Goal: Information Seeking & Learning: Learn about a topic

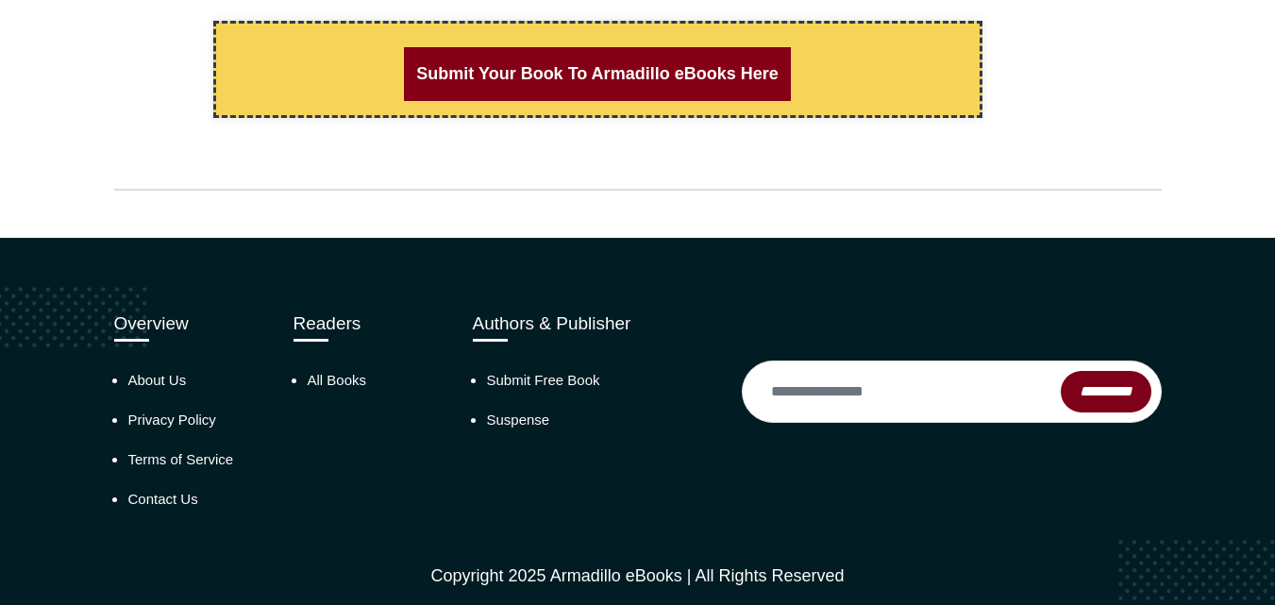
scroll to position [1755, 0]
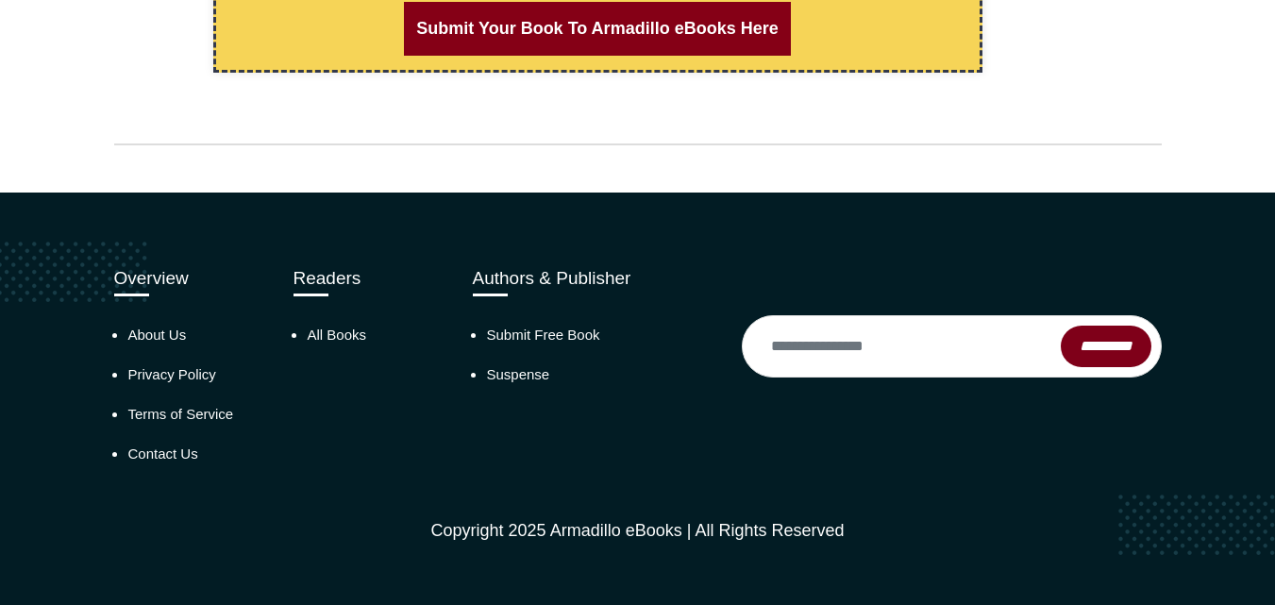
click at [519, 277] on h3 "Authors & Publisher" at bounding box center [593, 279] width 241 height 22
click at [322, 332] on link "All Books" at bounding box center [337, 334] width 59 height 16
click at [340, 328] on link "All Books" at bounding box center [337, 334] width 59 height 16
click at [811, 346] on input "email" at bounding box center [902, 347] width 319 height 42
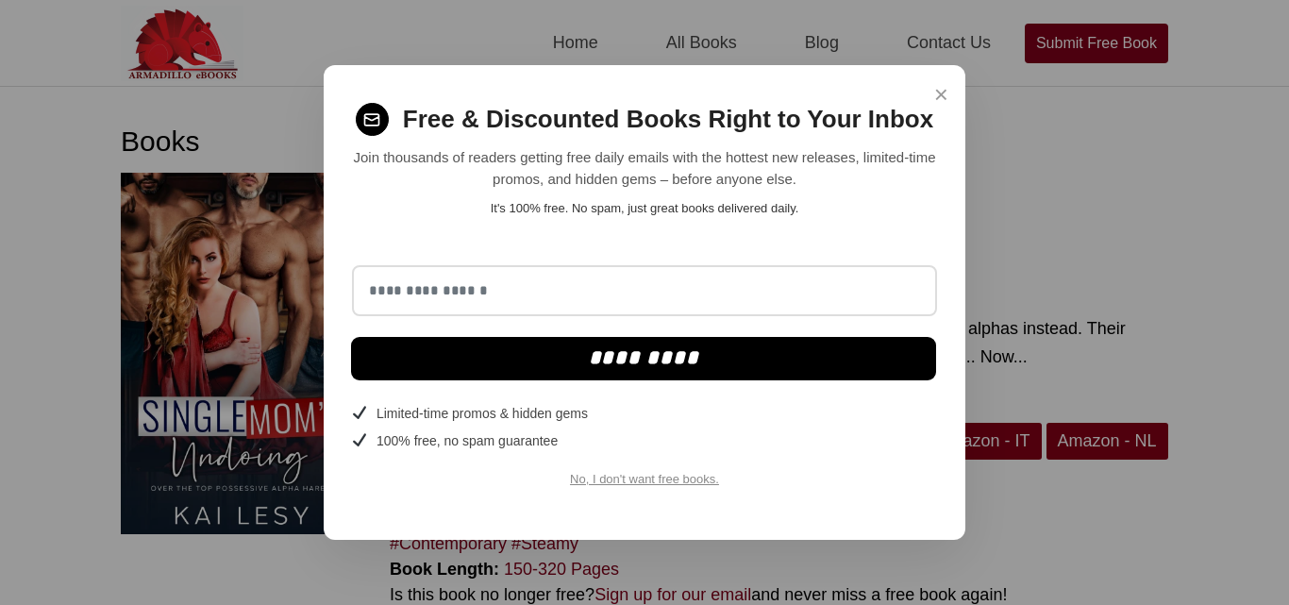
click at [942, 91] on span "×" at bounding box center [941, 94] width 14 height 37
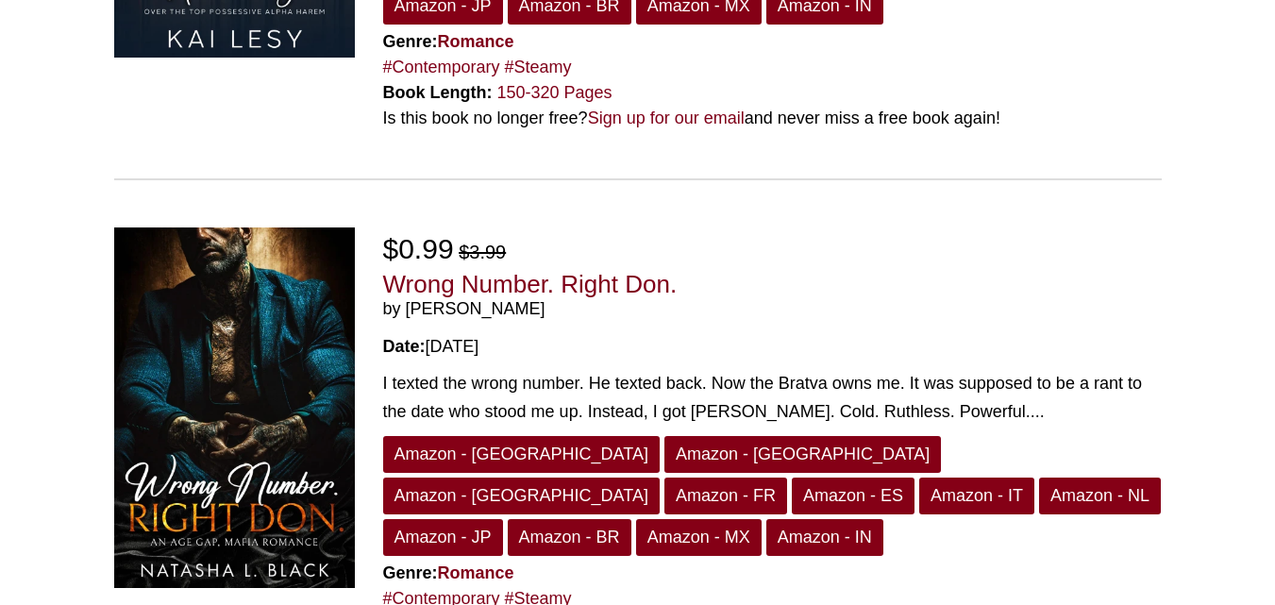
scroll to position [477, 0]
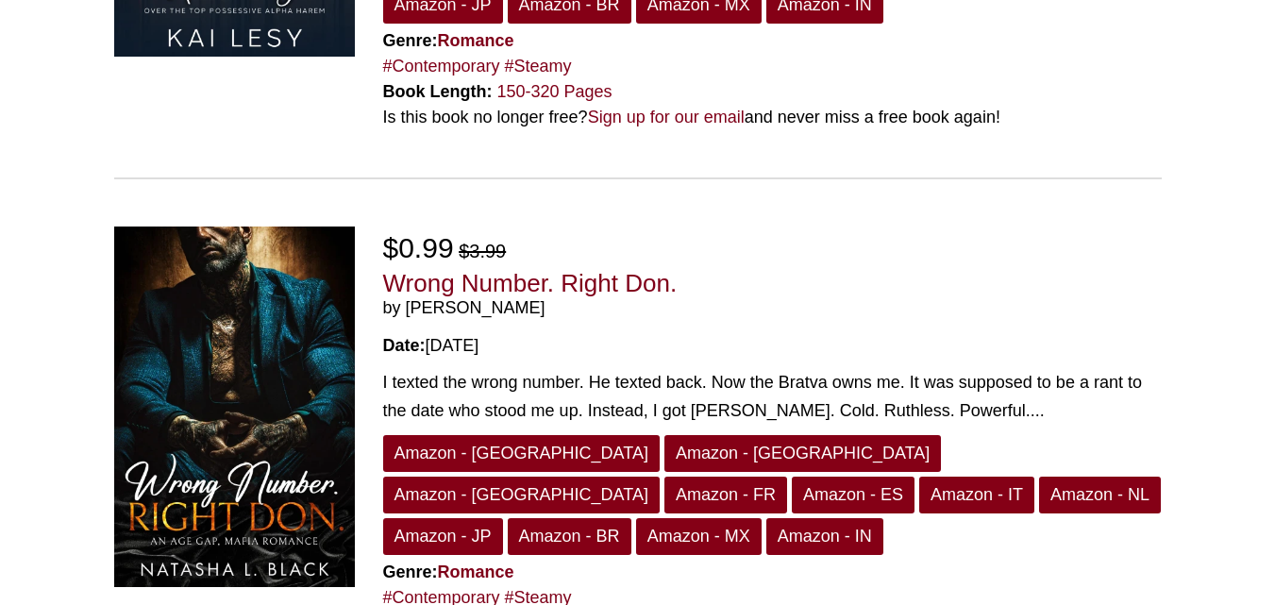
drag, startPoint x: 547, startPoint y: 268, endPoint x: 398, endPoint y: 268, distance: 149.1
click at [398, 298] on span "by Natasha L. Black" at bounding box center [772, 308] width 778 height 21
copy span "Natasha L. Black"
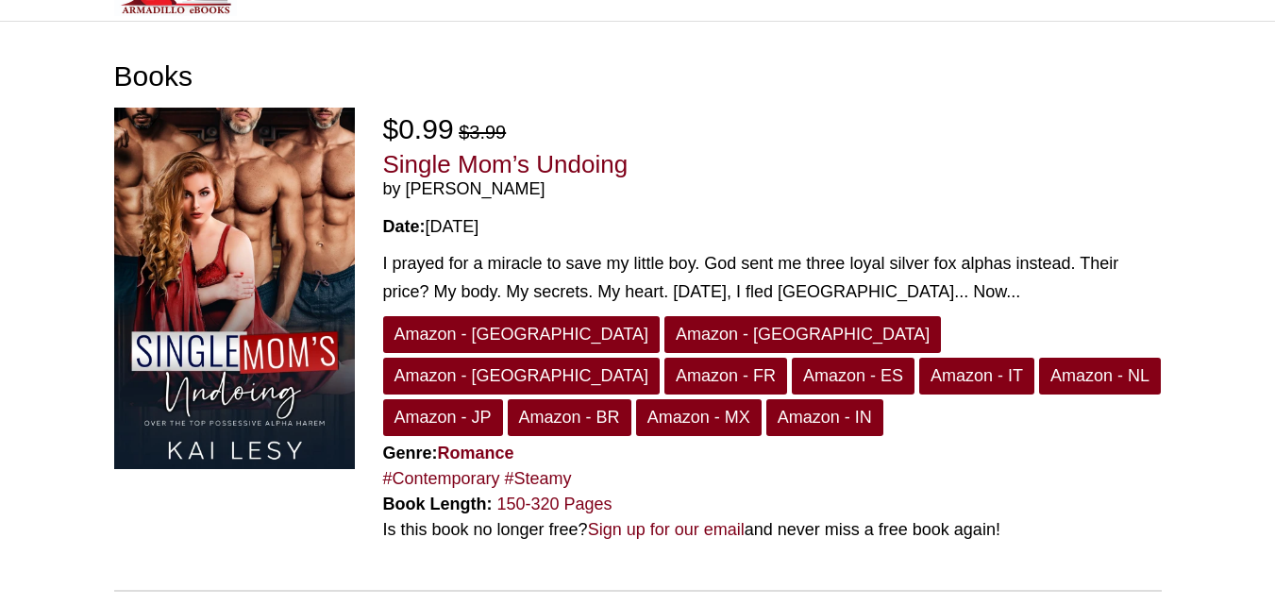
scroll to position [0, 0]
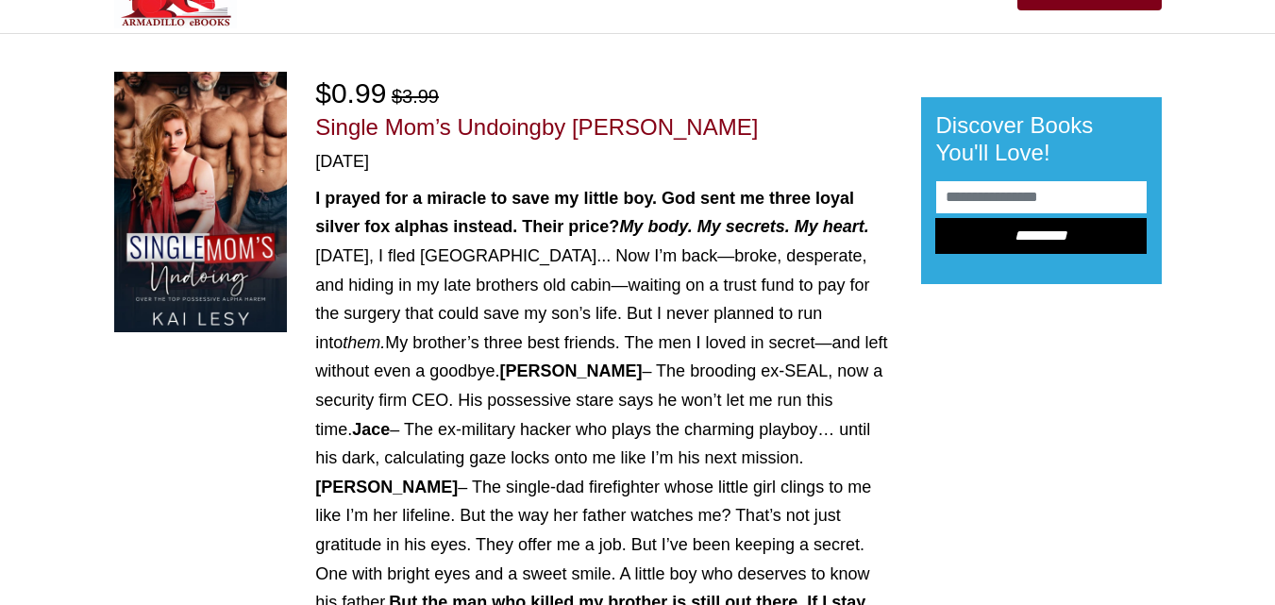
scroll to position [28, 0]
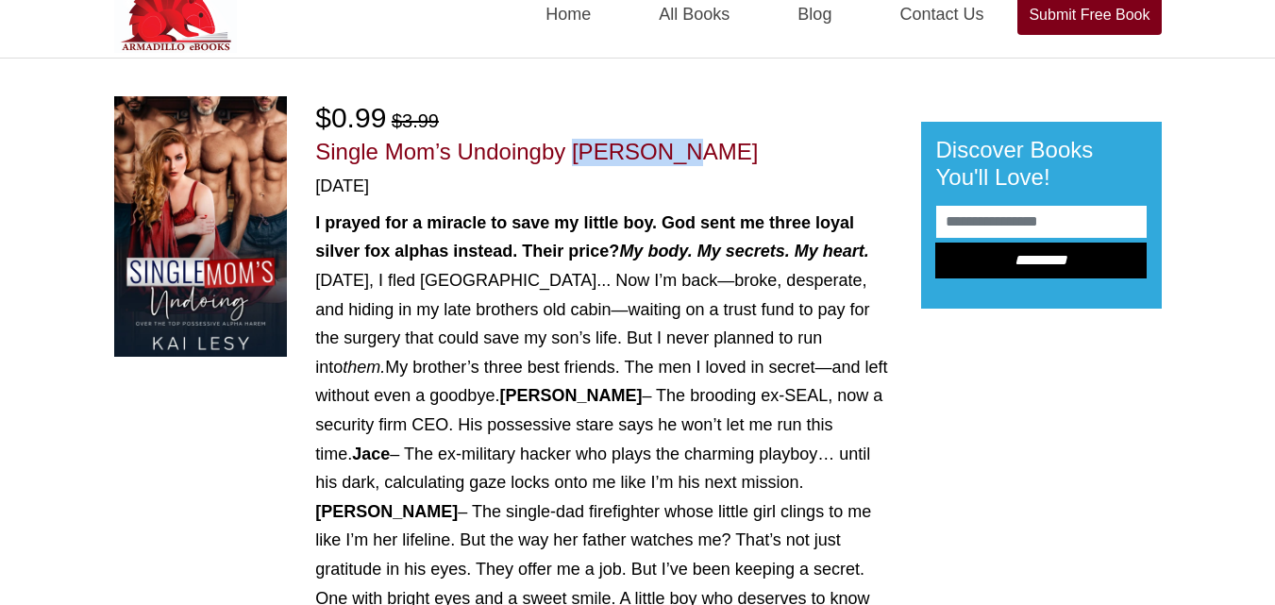
drag, startPoint x: 673, startPoint y: 158, endPoint x: 573, endPoint y: 154, distance: 100.1
click at [573, 154] on h1 "Single Mom’s Undoing by Kai Lesy" at bounding box center [603, 152] width 577 height 27
copy span "Kai Lesy"
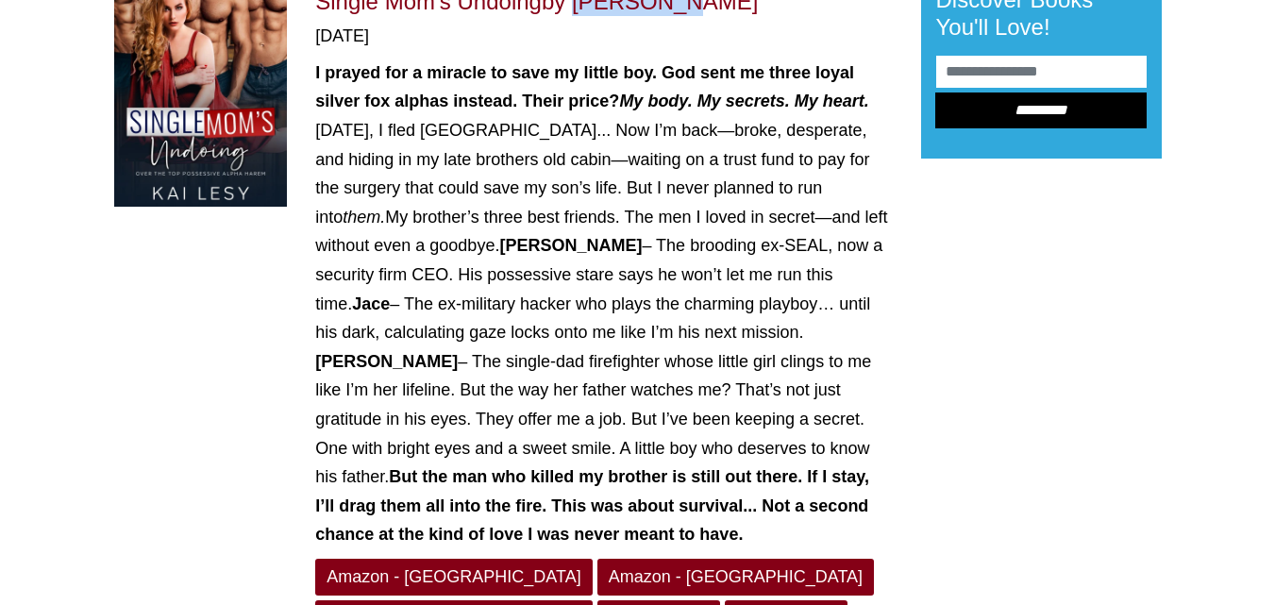
scroll to position [0, 0]
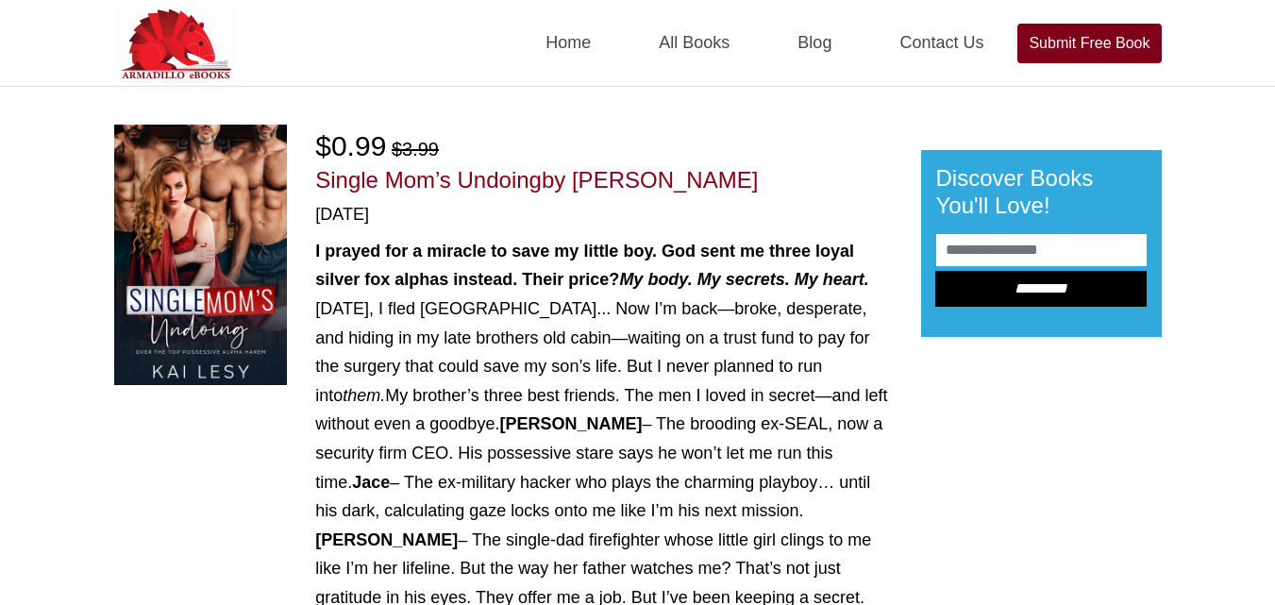
click at [436, 345] on div "I prayed for a miracle to save my little boy. God sent me three loyal silver fo…" at bounding box center [603, 482] width 577 height 491
drag, startPoint x: 682, startPoint y: 176, endPoint x: 578, endPoint y: 180, distance: 103.9
click at [578, 180] on h1 "Single Mom’s Undoing by Kai Lesy" at bounding box center [603, 180] width 577 height 27
copy span "Kai Lesy"
